Goal: Information Seeking & Learning: Learn about a topic

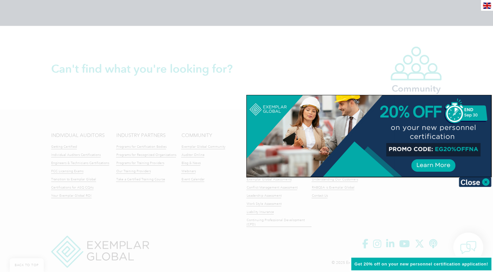
scroll to position [1499, 0]
click at [484, 182] on img at bounding box center [475, 182] width 33 height 10
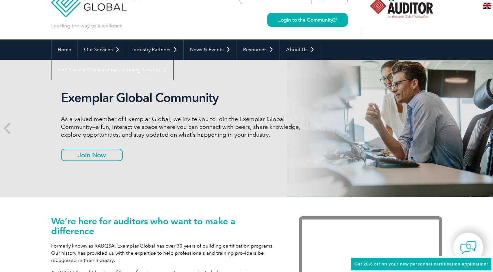
scroll to position [0, 0]
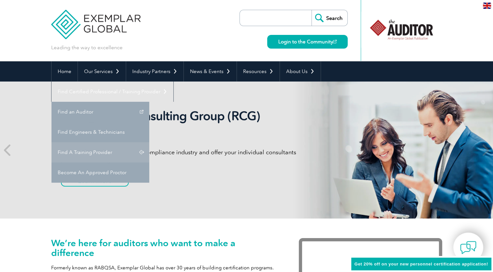
click at [149, 142] on link "Find A Training Provider" at bounding box center [101, 152] width 98 height 20
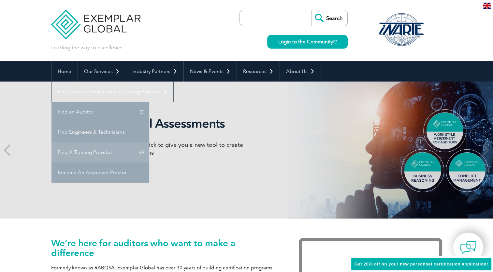
click at [149, 142] on link "Find A Training Provider" at bounding box center [101, 152] width 98 height 20
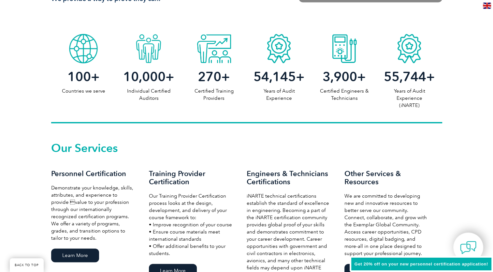
scroll to position [326, 0]
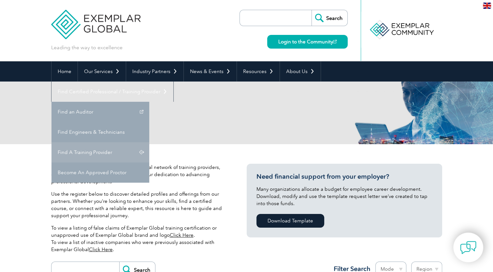
click at [149, 142] on link "Find A Training Provider" at bounding box center [101, 152] width 98 height 20
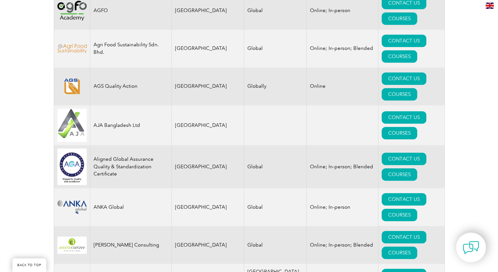
scroll to position [554, 0]
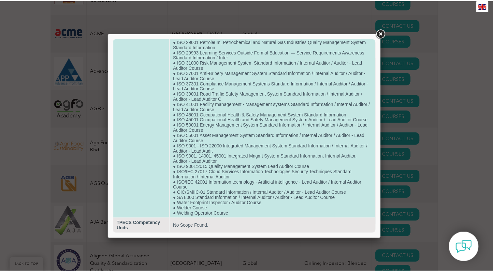
scroll to position [427, 0]
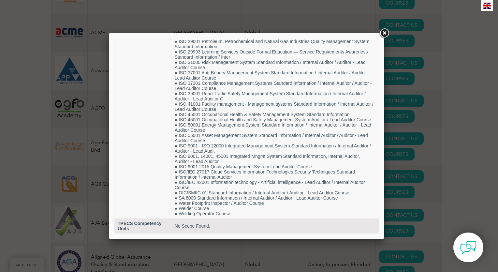
click at [5, 161] on div at bounding box center [249, 136] width 498 height 272
